Goal: Navigation & Orientation: Find specific page/section

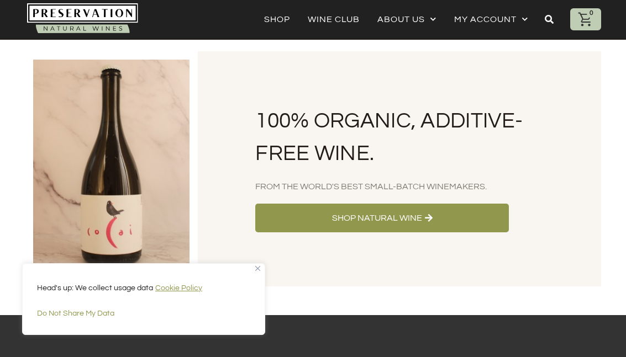
click at [394, 23] on link "About Us" at bounding box center [406, 19] width 59 height 15
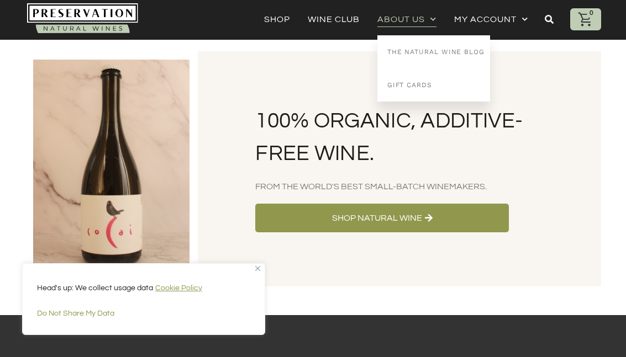
click at [273, 24] on link "Shop" at bounding box center [277, 19] width 26 height 15
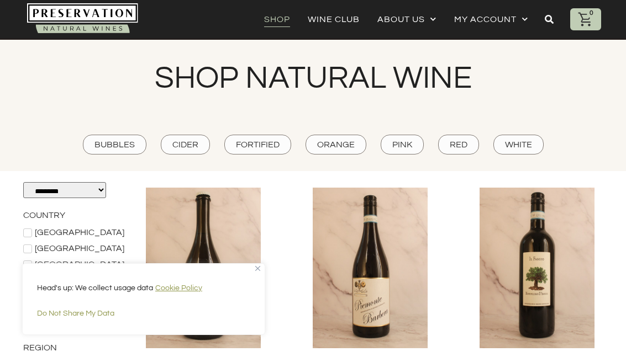
click at [323, 26] on link "Wine Club" at bounding box center [334, 19] width 52 height 15
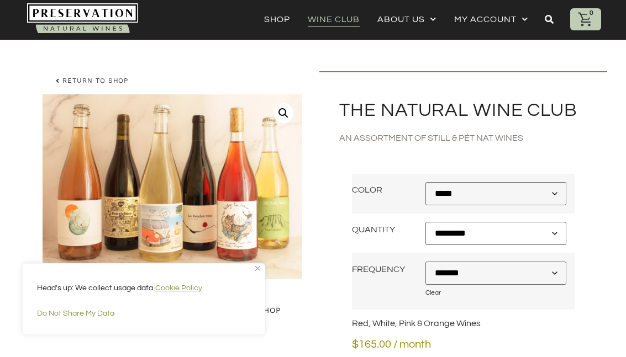
click at [269, 25] on link "Shop" at bounding box center [277, 19] width 26 height 15
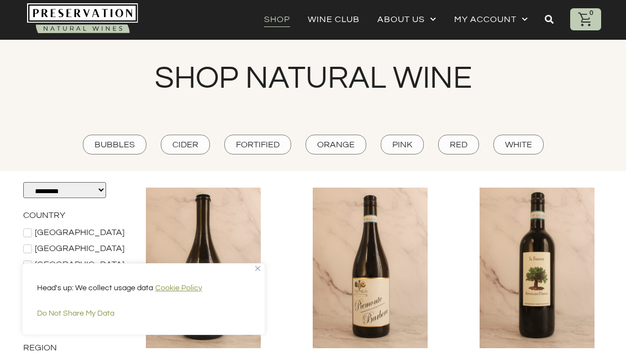
click at [403, 25] on link "About Us" at bounding box center [406, 19] width 59 height 15
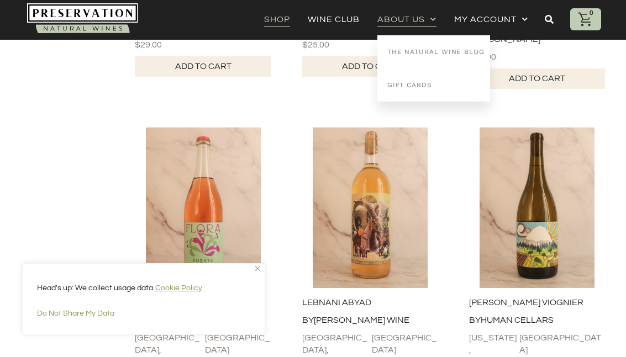
scroll to position [3104, 0]
